Goal: Answer question/provide support: Share knowledge or assist other users

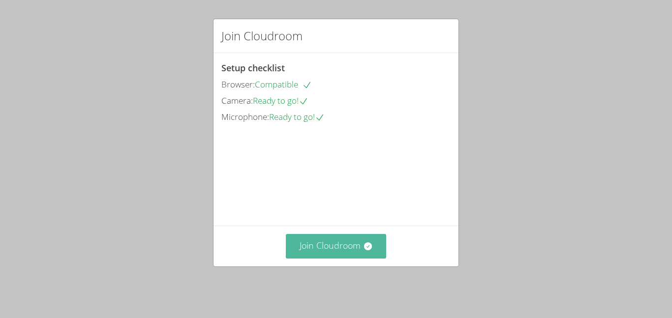
click at [357, 250] on button "Join Cloudroom" at bounding box center [336, 246] width 101 height 24
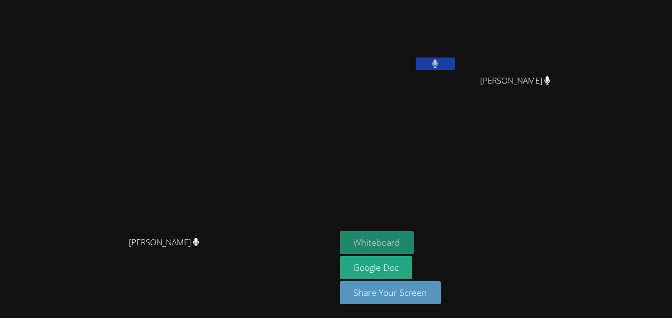
click at [414, 248] on button "Whiteboard" at bounding box center [377, 242] width 74 height 23
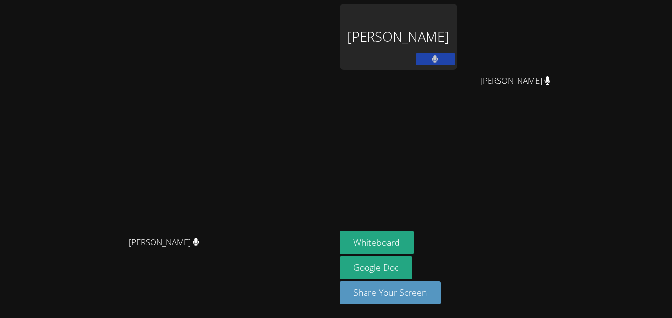
click at [439, 60] on icon at bounding box center [436, 59] width 6 height 8
click at [455, 59] on button at bounding box center [435, 59] width 39 height 12
click at [441, 59] on icon at bounding box center [435, 59] width 10 height 8
click at [455, 60] on button at bounding box center [435, 59] width 39 height 12
click at [441, 60] on icon at bounding box center [435, 59] width 10 height 8
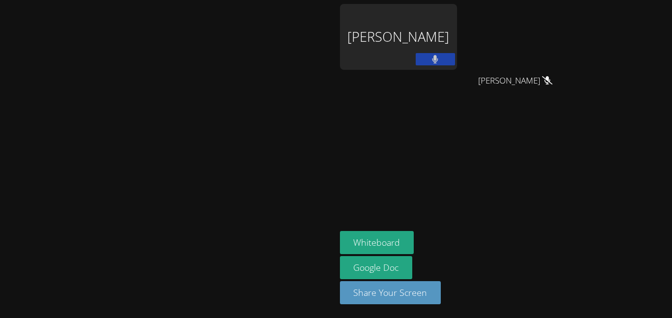
click at [455, 60] on button at bounding box center [435, 59] width 39 height 12
click at [551, 81] on icon at bounding box center [547, 80] width 6 height 8
click at [551, 80] on span "[PERSON_NAME]" at bounding box center [515, 81] width 70 height 14
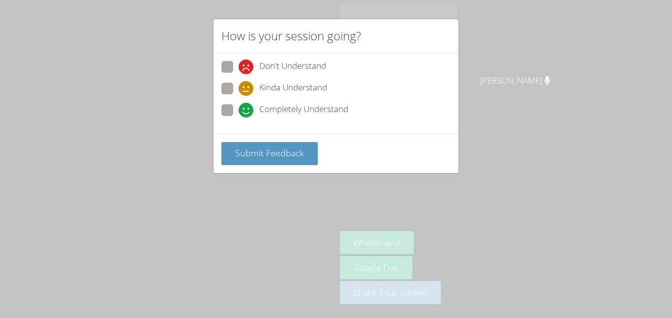
click at [284, 101] on div "Don't Understand Kinda Understand Completely Understand" at bounding box center [336, 91] width 229 height 61
click at [283, 108] on span "Completely Understand" at bounding box center [303, 110] width 89 height 15
click at [247, 108] on input "Completely Understand" at bounding box center [243, 108] width 8 height 8
radio input "true"
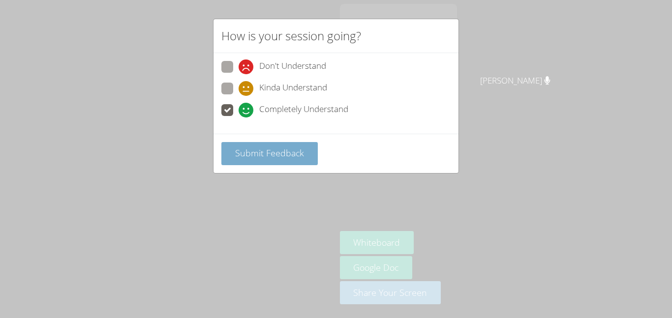
click at [275, 151] on span "Submit Feedback" at bounding box center [269, 153] width 69 height 12
